Goal: Information Seeking & Learning: Learn about a topic

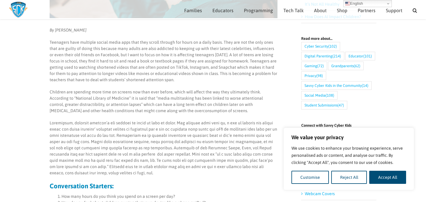
scroll to position [208, 0]
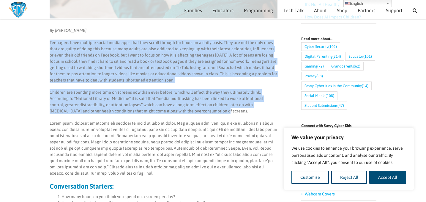
drag, startPoint x: 50, startPoint y: 42, endPoint x: 181, endPoint y: 110, distance: 147.4
click at [181, 110] on div "By [PERSON_NAME] Teenagers have multiple social media apps that they scroll thr…" at bounding box center [164, 199] width 228 height 344
copy div "Loremipsu dolo sitametc adipis elits doei temp inci utlabo etdolor mag aliqu en…"
click at [136, 72] on p "Teenagers have multiple social media apps that they scroll through for hours on…" at bounding box center [164, 61] width 228 height 44
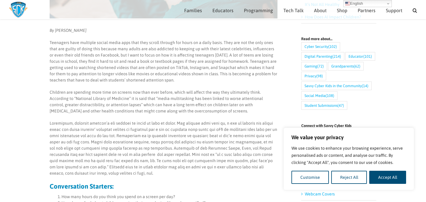
click at [136, 72] on p "Teenagers have multiple social media apps that they scroll through for hours on…" at bounding box center [164, 61] width 228 height 44
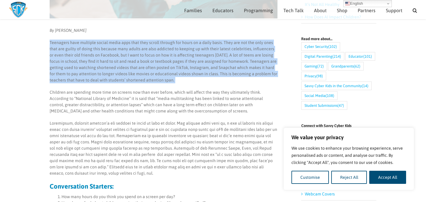
click at [136, 72] on p "Teenagers have multiple social media apps that they scroll through for hours on…" at bounding box center [164, 61] width 228 height 44
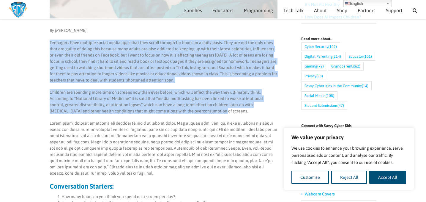
drag, startPoint x: 50, startPoint y: 42, endPoint x: 180, endPoint y: 112, distance: 147.6
click at [180, 112] on div "By [PERSON_NAME] Teenagers have multiple social media apps that they scroll thr…" at bounding box center [164, 199] width 228 height 344
copy div "Loremipsu dolo sitametc adipis elits doei temp inci utlabo etdolor mag aliqu en…"
